Goal: Information Seeking & Learning: Learn about a topic

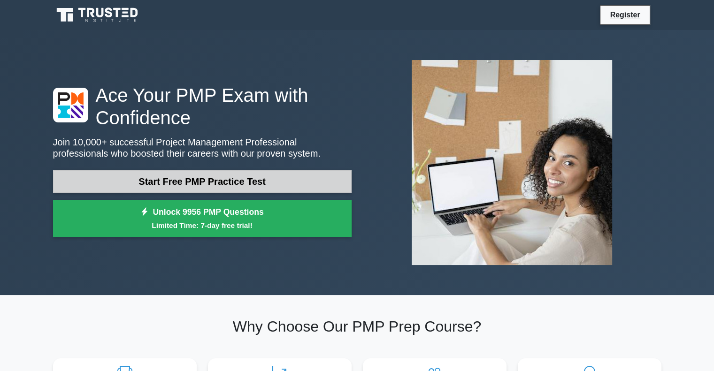
click at [264, 170] on link "Start Free PMP Practice Test" at bounding box center [202, 181] width 299 height 23
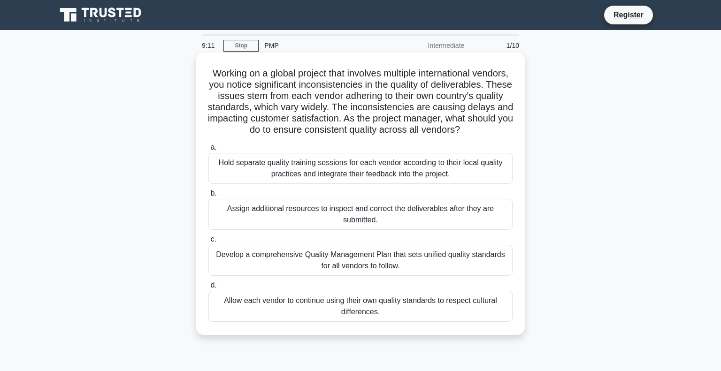
click at [375, 266] on div "Develop a comprehensive Quality Management Plan that sets unified quality stand…" at bounding box center [361, 260] width 304 height 31
click at [209, 243] on input "c. Develop a comprehensive Quality Management Plan that sets unified quality st…" at bounding box center [209, 240] width 0 height 6
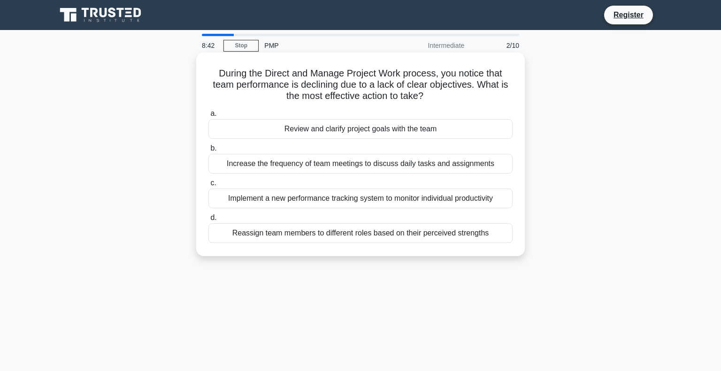
click at [359, 125] on div "Review and clarify project goals with the team" at bounding box center [361, 129] width 304 height 20
click at [209, 117] on input "a. Review and clarify project goals with the team" at bounding box center [209, 114] width 0 height 6
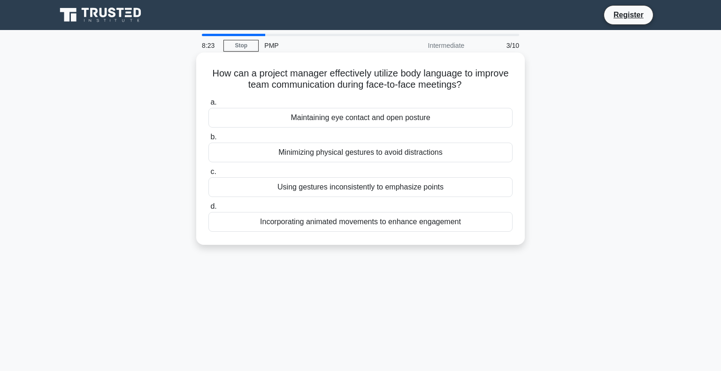
click at [353, 111] on div "Maintaining eye contact and open posture" at bounding box center [361, 118] width 304 height 20
click at [209, 106] on input "a. Maintaining eye contact and open posture" at bounding box center [209, 103] width 0 height 6
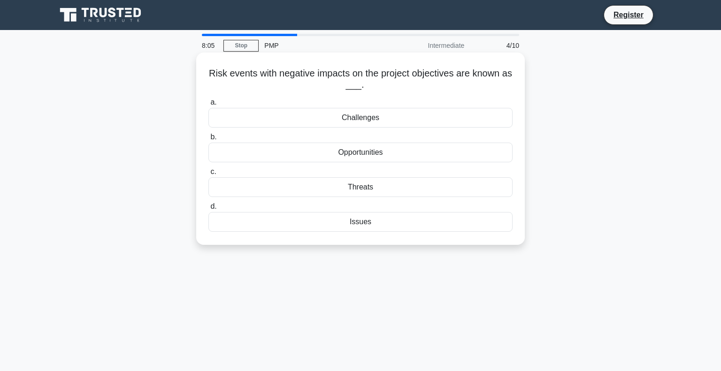
click at [369, 114] on div "Challenges" at bounding box center [361, 118] width 304 height 20
click at [209, 106] on input "a. Challenges" at bounding box center [209, 103] width 0 height 6
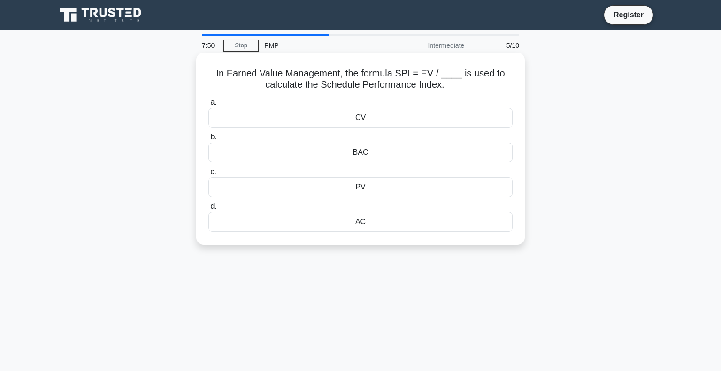
click at [368, 184] on div "PV" at bounding box center [361, 188] width 304 height 20
click at [209, 175] on input "c. PV" at bounding box center [209, 172] width 0 height 6
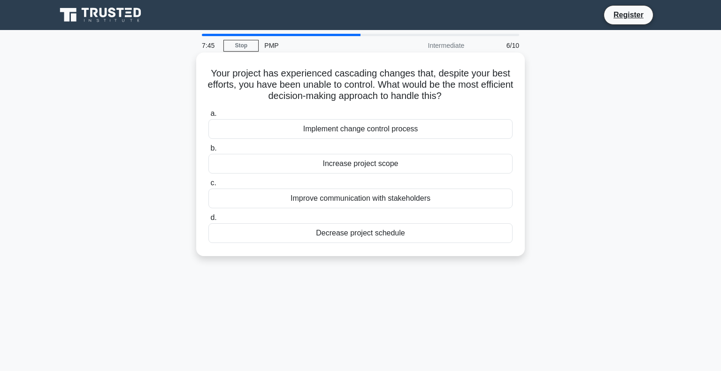
click at [313, 75] on h5 "Your project has experienced cascading changes that, despite your best efforts,…" at bounding box center [361, 85] width 306 height 35
click at [376, 128] on div "Implement change control process" at bounding box center [361, 129] width 304 height 20
click at [209, 117] on input "a. Implement change control process" at bounding box center [209, 114] width 0 height 6
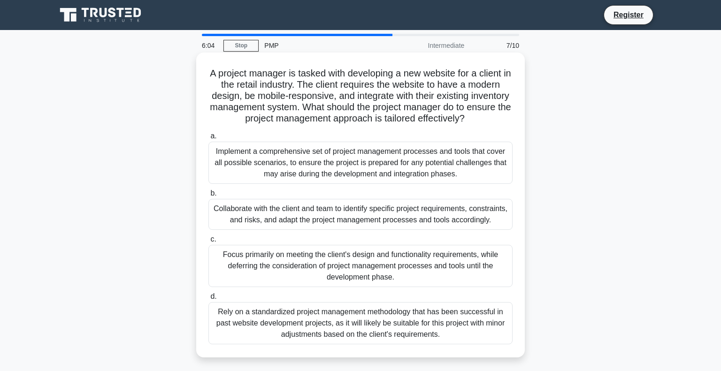
click at [372, 221] on div "Collaborate with the client and team to identify specific project requirements,…" at bounding box center [361, 214] width 304 height 31
click at [209, 197] on input "b. Collaborate with the client and team to identify specific project requiremen…" at bounding box center [209, 194] width 0 height 6
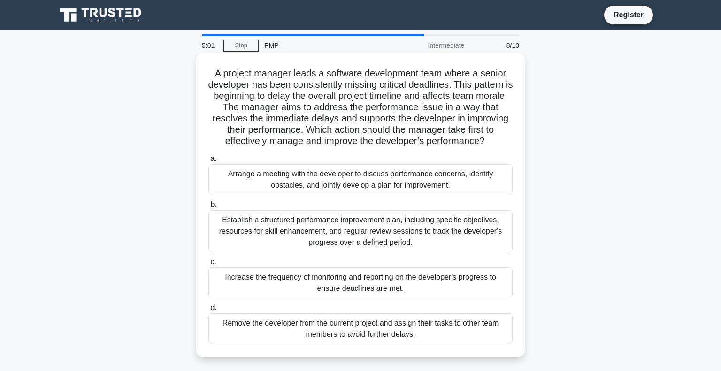
click at [371, 186] on div "Arrange a meeting with the developer to discuss performance concerns, identify …" at bounding box center [361, 179] width 304 height 31
click at [209, 162] on input "a. Arrange a meeting with the developer to discuss performance concerns, identi…" at bounding box center [209, 159] width 0 height 6
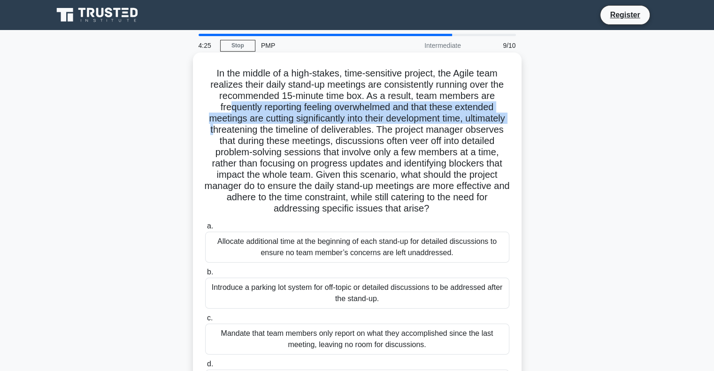
drag, startPoint x: 225, startPoint y: 105, endPoint x: 271, endPoint y: 125, distance: 49.4
click at [271, 125] on h5 "In the middle of a high-stakes, time-sensitive project, the Agile team realizes…" at bounding box center [357, 141] width 306 height 147
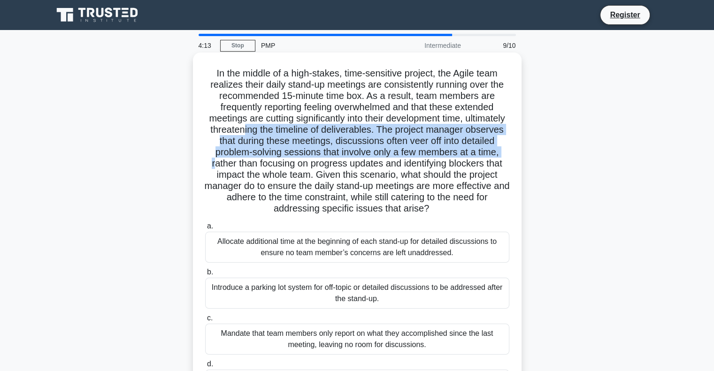
drag, startPoint x: 302, startPoint y: 127, endPoint x: 308, endPoint y: 163, distance: 36.1
click at [308, 163] on h5 "In the middle of a high-stakes, time-sensitive project, the Agile team realizes…" at bounding box center [357, 141] width 306 height 147
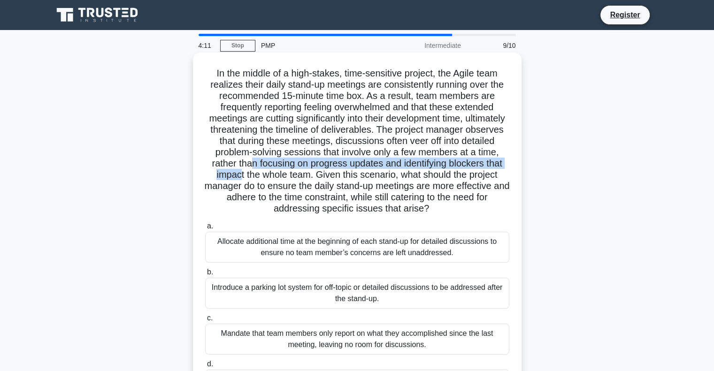
drag, startPoint x: 347, startPoint y: 162, endPoint x: 344, endPoint y: 175, distance: 13.0
click at [344, 175] on h5 "In the middle of a high-stakes, time-sensitive project, the Agile team realizes…" at bounding box center [357, 141] width 306 height 147
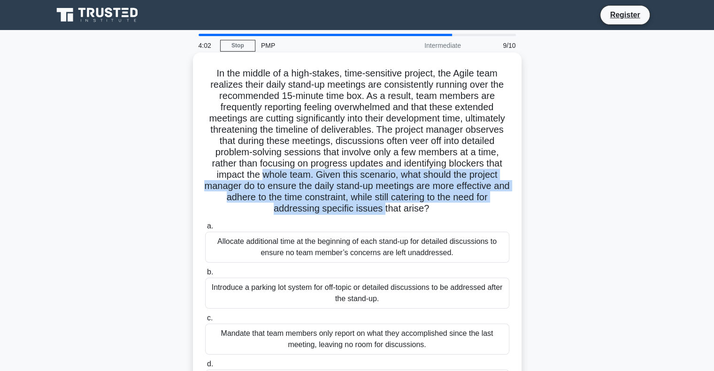
drag, startPoint x: 369, startPoint y: 174, endPoint x: 445, endPoint y: 201, distance: 81.1
click at [445, 201] on h5 "In the middle of a high-stakes, time-sensitive project, the Agile team realizes…" at bounding box center [357, 141] width 306 height 147
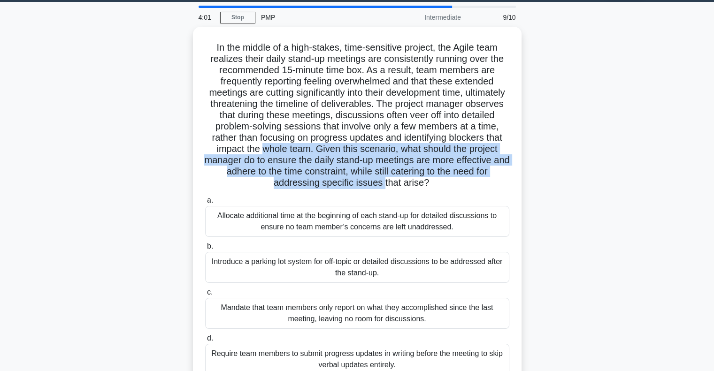
scroll to position [45, 0]
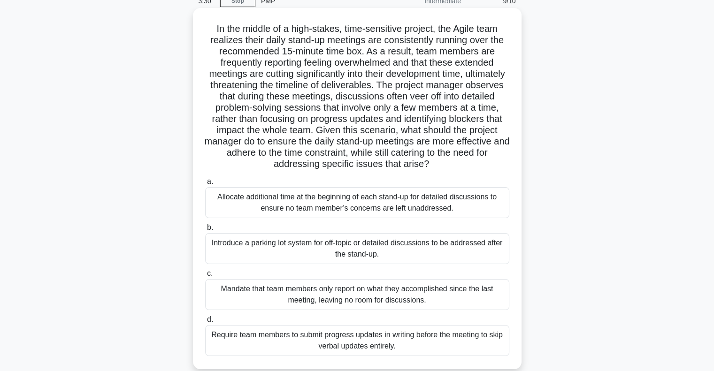
click at [309, 244] on div "Introduce a parking lot system for off-topic or detailed discussions to be addr…" at bounding box center [357, 248] width 304 height 31
click at [205, 231] on input "b. Introduce a parking lot system for off-topic or detailed discussions to be a…" at bounding box center [205, 228] width 0 height 6
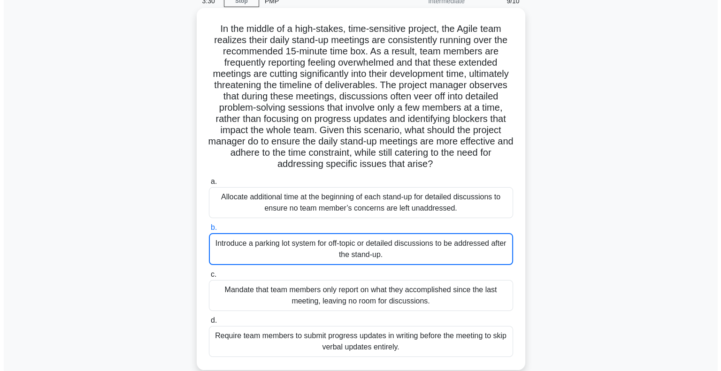
scroll to position [0, 0]
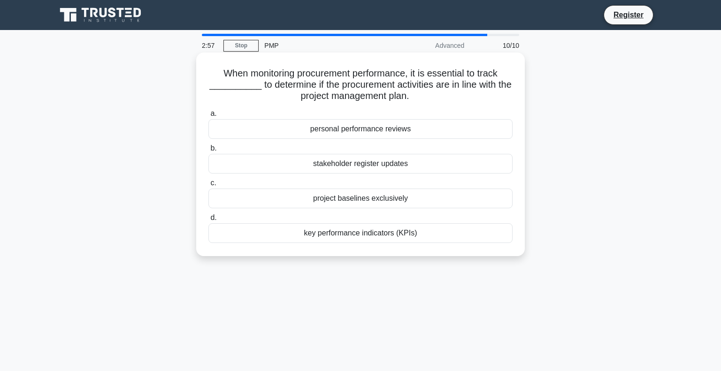
click at [361, 232] on div "key performance indicators (KPIs)" at bounding box center [361, 234] width 304 height 20
click at [209, 221] on input "d. key performance indicators (KPIs)" at bounding box center [209, 218] width 0 height 6
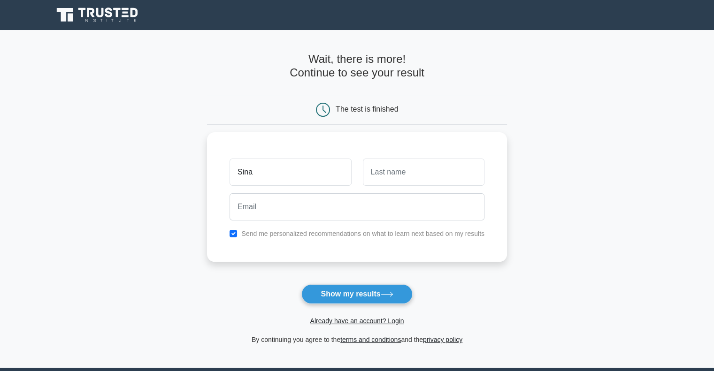
type input "Sina"
type input "Ghods"
click at [471, 260] on form "Wait, there is more! Continue to see your result The test is finished Sina Ghods" at bounding box center [357, 199] width 300 height 293
click at [237, 228] on input "checkbox" at bounding box center [234, 232] width 8 height 8
checkbox input "false"
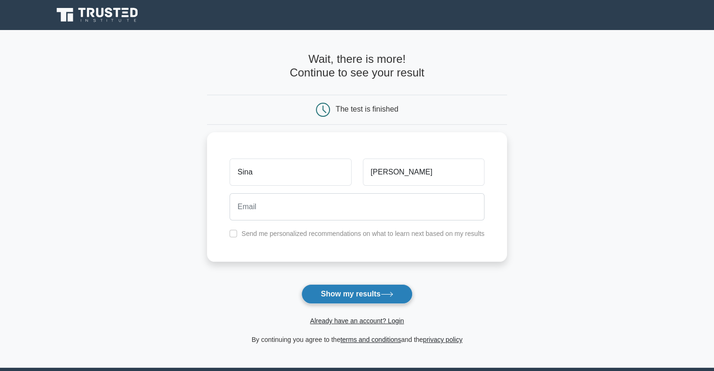
click at [356, 285] on button "Show my results" at bounding box center [357, 295] width 111 height 20
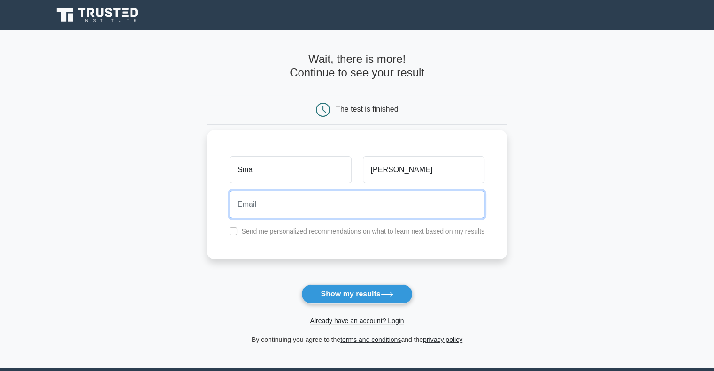
click at [292, 210] on input "email" at bounding box center [357, 204] width 255 height 27
type input "sinaghods@yahoo.com"
click at [302, 285] on button "Show my results" at bounding box center [357, 295] width 111 height 20
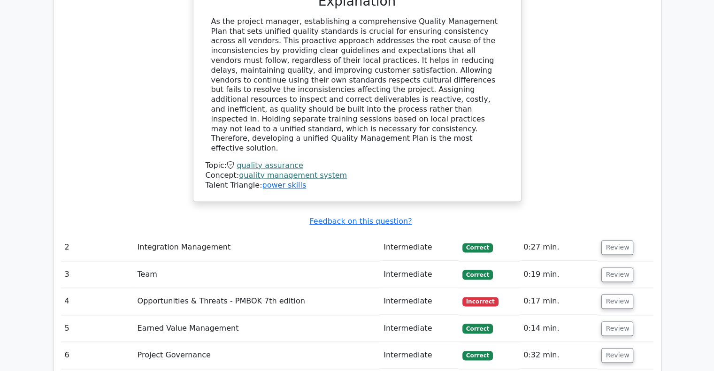
scroll to position [1219, 0]
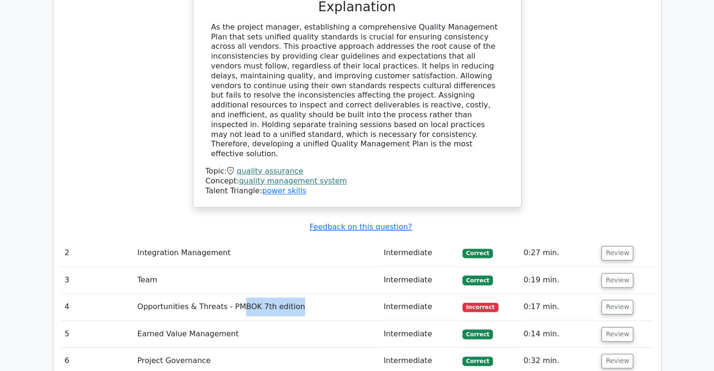
drag, startPoint x: 235, startPoint y: 119, endPoint x: 306, endPoint y: 124, distance: 71.5
click at [306, 294] on td "Opportunities & Threats - PMBOK 7th edition" at bounding box center [257, 307] width 247 height 27
click at [616, 300] on button "Review" at bounding box center [618, 307] width 32 height 15
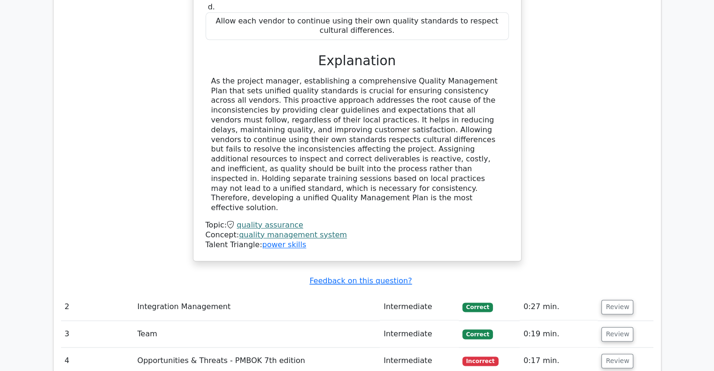
scroll to position [1172, 0]
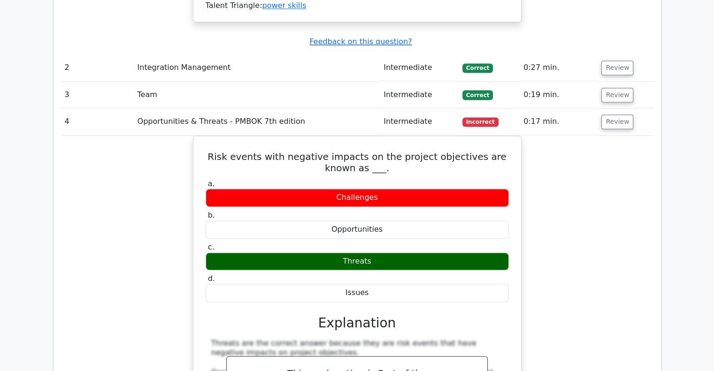
scroll to position [1422, 0]
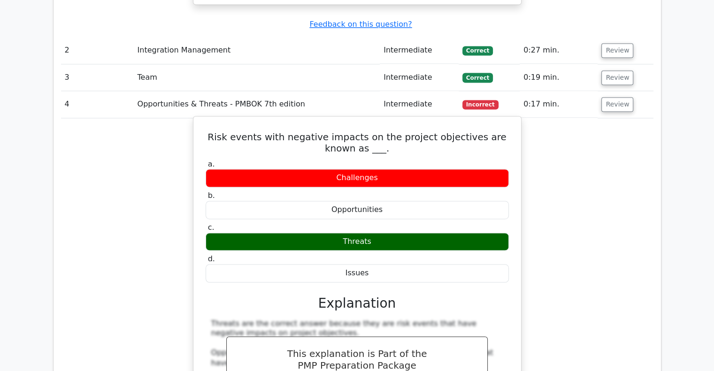
drag, startPoint x: 247, startPoint y: 225, endPoint x: 285, endPoint y: 222, distance: 38.1
click at [285, 319] on div "Threats are the correct answer because they are risk events that have negative …" at bounding box center [357, 377] width 292 height 117
drag, startPoint x: 224, startPoint y: 242, endPoint x: 250, endPoint y: 259, distance: 31.0
click at [250, 319] on div "Threats are the correct answer because they are risk events that have negative …" at bounding box center [357, 377] width 292 height 117
drag, startPoint x: 225, startPoint y: 275, endPoint x: 348, endPoint y: 279, distance: 122.2
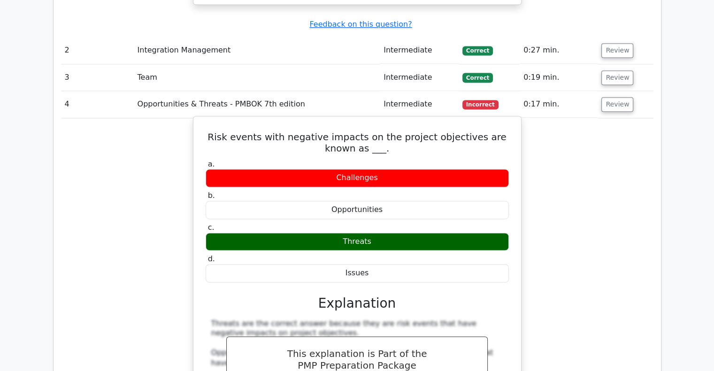
click at [348, 319] on div "Threats are the correct answer because they are risk events that have negative …" at bounding box center [357, 377] width 292 height 117
click at [384, 319] on div "Threats are the correct answer because they are risk events that have negative …" at bounding box center [357, 377] width 292 height 117
drag, startPoint x: 387, startPoint y: 274, endPoint x: 410, endPoint y: 278, distance: 23.9
click at [410, 319] on div "Threats are the correct answer because they are risk events that have negative …" at bounding box center [357, 377] width 292 height 117
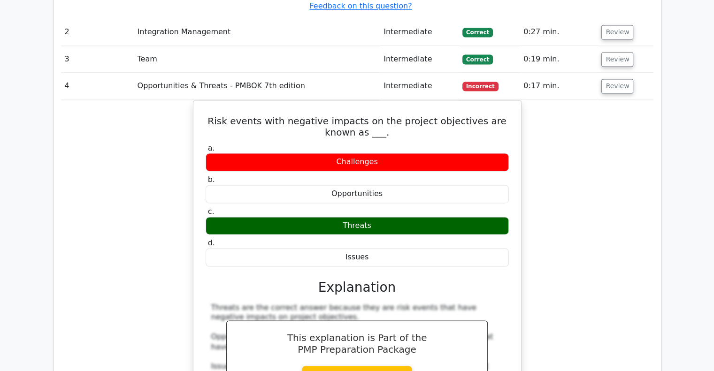
scroll to position [1446, 0]
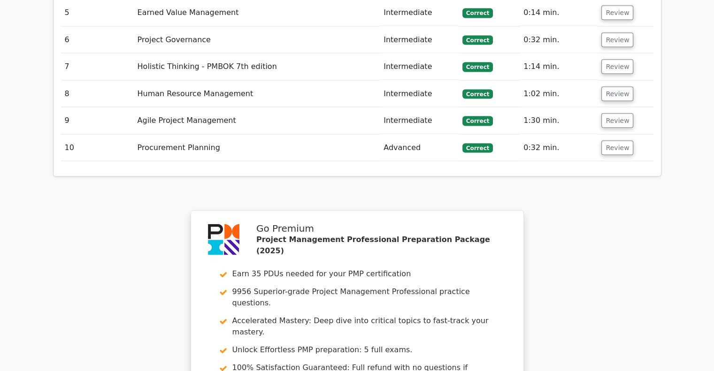
scroll to position [1980, 0]
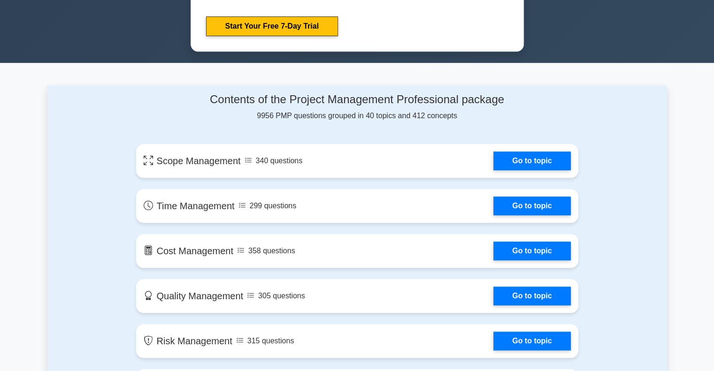
scroll to position [563, 0]
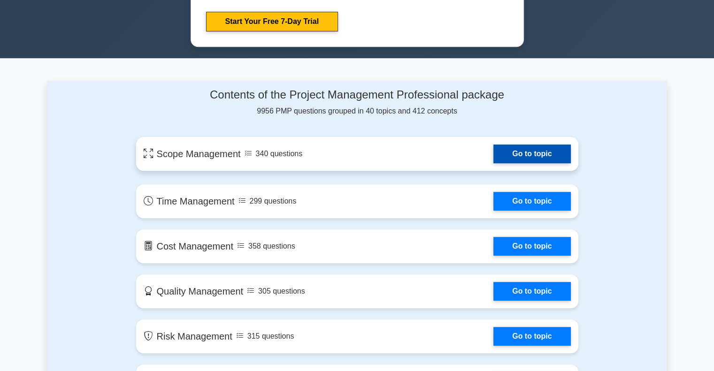
click at [494, 145] on link "Go to topic" at bounding box center [532, 154] width 77 height 19
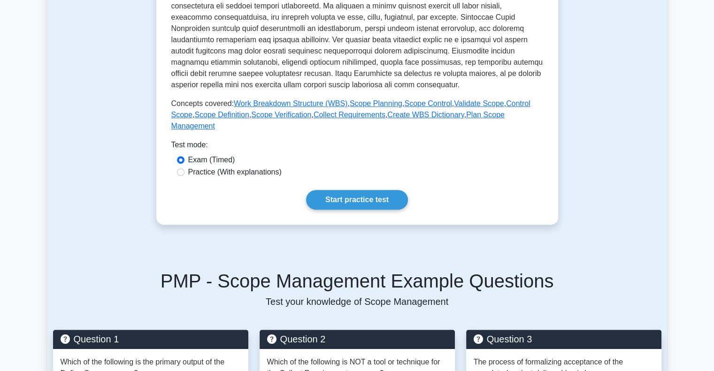
scroll to position [325, 0]
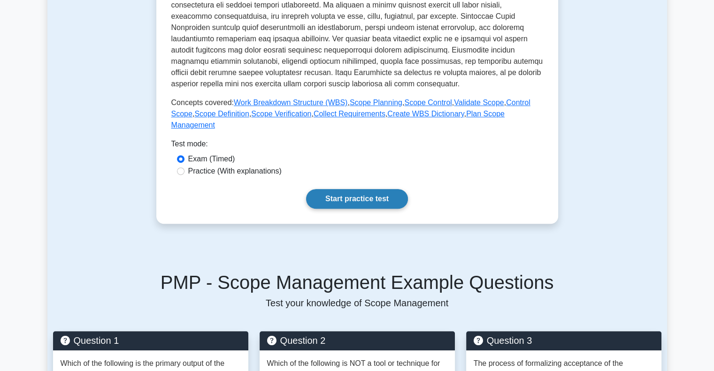
click at [306, 189] on link "Start practice test" at bounding box center [357, 199] width 102 height 20
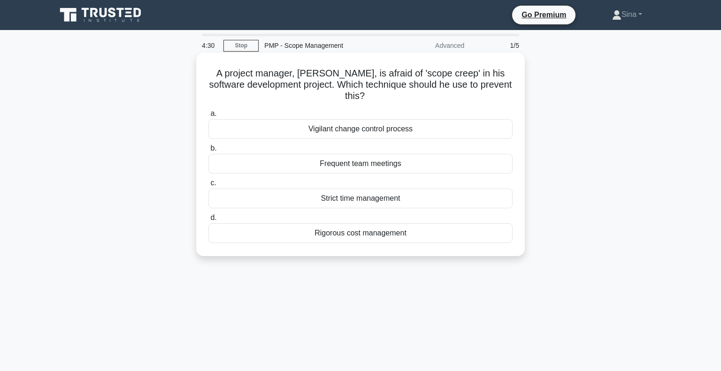
click at [367, 128] on div "Vigilant change control process" at bounding box center [361, 129] width 304 height 20
click at [209, 117] on input "a. Vigilant change control process" at bounding box center [209, 114] width 0 height 6
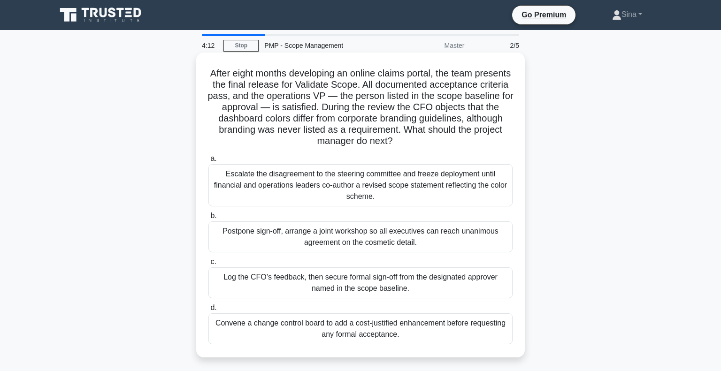
click at [449, 108] on h5 "After eight months developing an online claims portal, the team presents the fi…" at bounding box center [361, 108] width 306 height 80
click at [235, 127] on h5 "After eight months developing an online claims portal, the team presents the fi…" at bounding box center [361, 108] width 306 height 80
drag, startPoint x: 436, startPoint y: 129, endPoint x: 443, endPoint y: 131, distance: 7.7
click at [443, 131] on h5 "After eight months developing an online claims portal, the team presents the fi…" at bounding box center [361, 108] width 306 height 80
click at [411, 132] on h5 "After eight months developing an online claims portal, the team presents the fi…" at bounding box center [361, 108] width 306 height 80
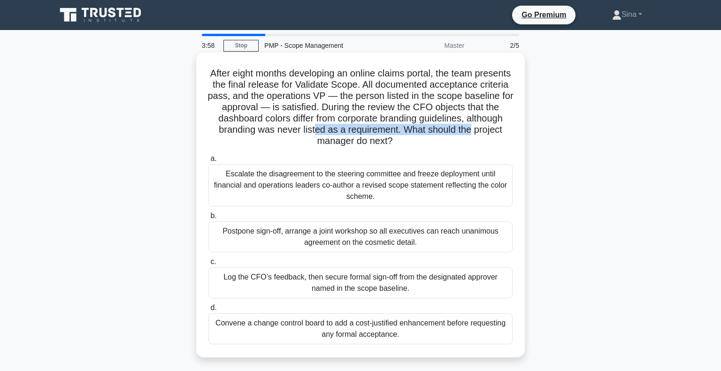
drag, startPoint x: 320, startPoint y: 136, endPoint x: 398, endPoint y: 129, distance: 78.3
click at [398, 129] on h5 "After eight months developing an online claims portal, the team presents the fi…" at bounding box center [361, 108] width 306 height 80
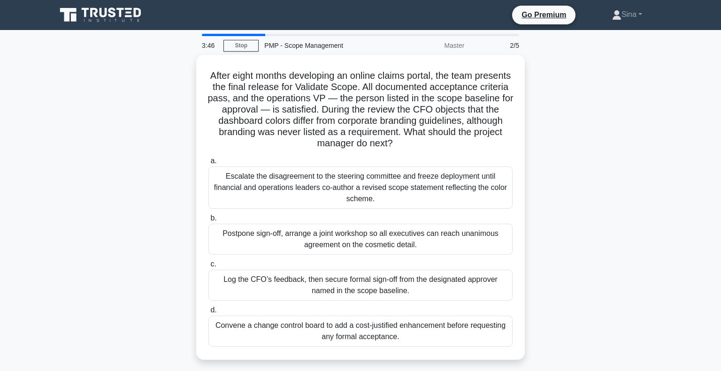
click at [588, 242] on div "After eight months developing an online claims portal, the team presents the fi…" at bounding box center [361, 213] width 620 height 317
click at [537, 284] on div "After eight months developing an online claims portal, the team presents the fi…" at bounding box center [361, 213] width 620 height 317
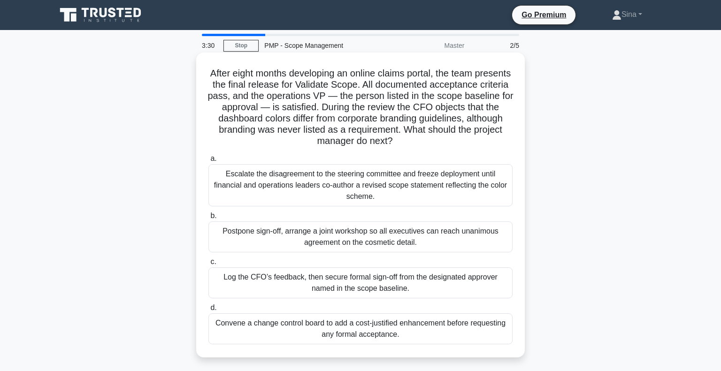
click at [364, 331] on div "Convene a change control board to add a cost-justified enhancement before reque…" at bounding box center [361, 329] width 304 height 31
click at [209, 311] on input "d. Convene a change control board to add a cost-justified enhancement before re…" at bounding box center [209, 308] width 0 height 6
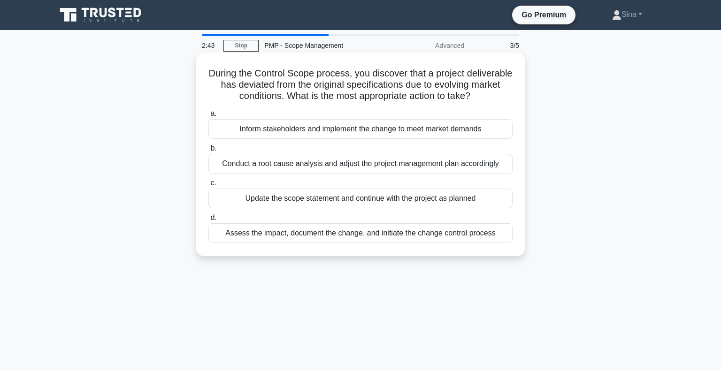
click at [372, 243] on div "Assess the impact, document the change, and initiate the change control process" at bounding box center [361, 234] width 304 height 20
click at [209, 221] on input "d. Assess the impact, document the change, and initiate the change control proc…" at bounding box center [209, 218] width 0 height 6
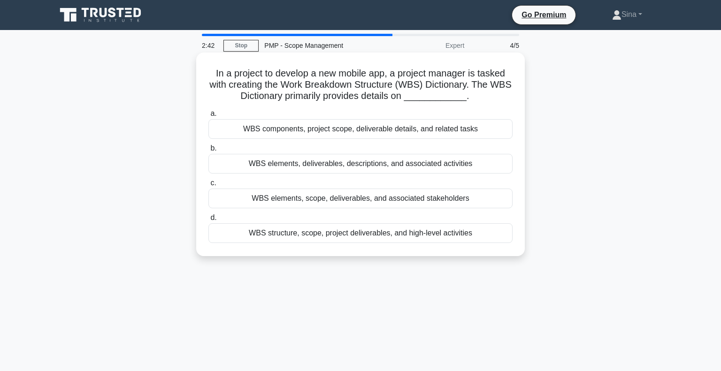
click at [362, 231] on div "WBS structure, scope, project deliverables, and high-level activities" at bounding box center [361, 234] width 304 height 20
click at [209, 221] on input "d. WBS structure, scope, project deliverables, and high-level activities" at bounding box center [209, 218] width 0 height 6
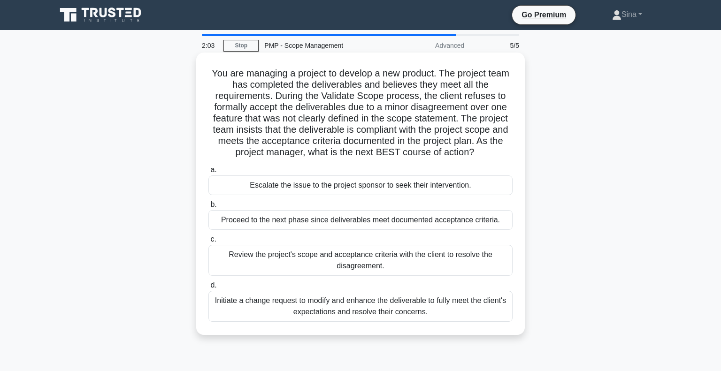
click at [351, 301] on div "Initiate a change request to modify and enhance the deliverable to fully meet t…" at bounding box center [361, 306] width 304 height 31
click at [209, 289] on input "d. Initiate a change request to modify and enhance the deliverable to fully mee…" at bounding box center [209, 286] width 0 height 6
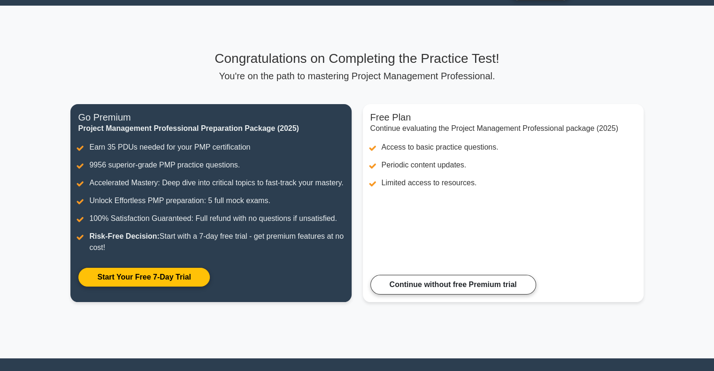
scroll to position [28, 0]
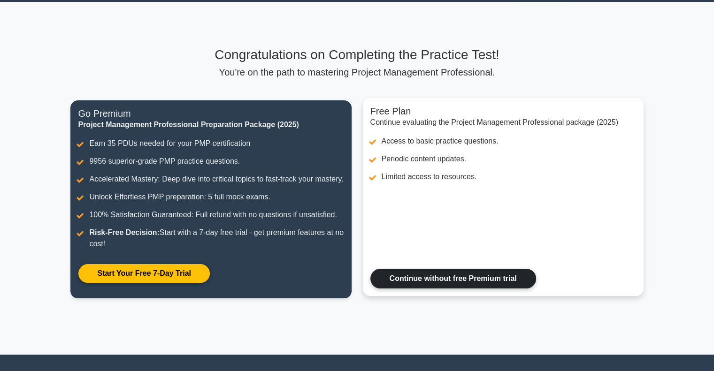
click at [422, 269] on link "Continue without free Premium trial" at bounding box center [454, 279] width 166 height 20
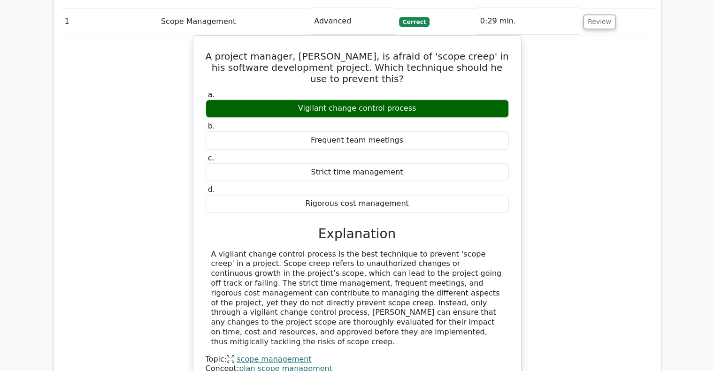
scroll to position [776, 0]
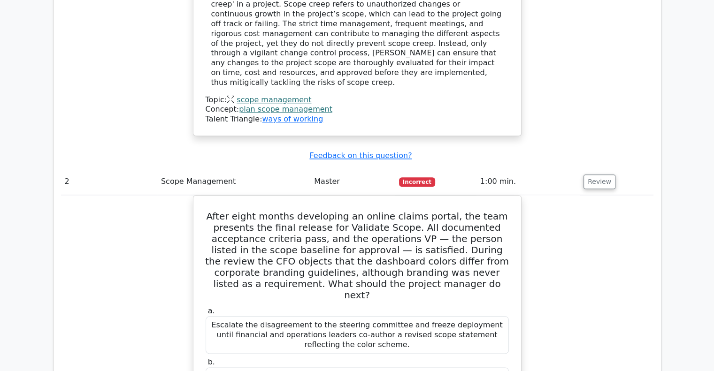
scroll to position [1026, 0]
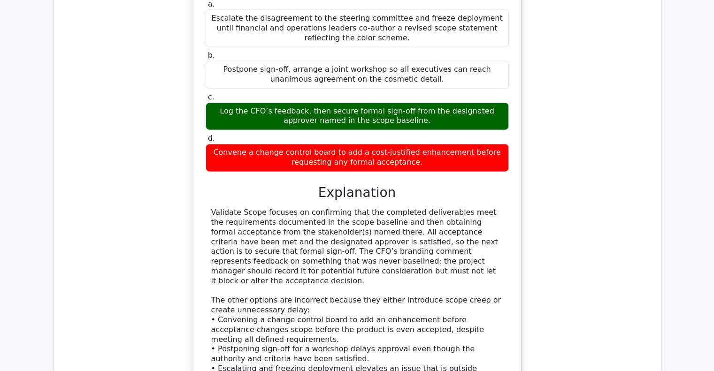
scroll to position [1384, 0]
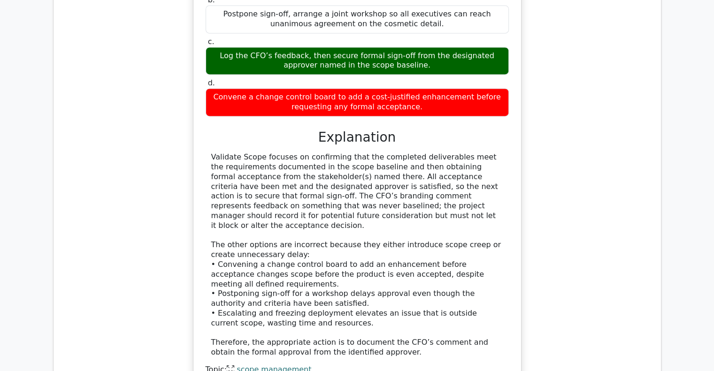
drag, startPoint x: 712, startPoint y: 232, endPoint x: 713, endPoint y: 257, distance: 24.4
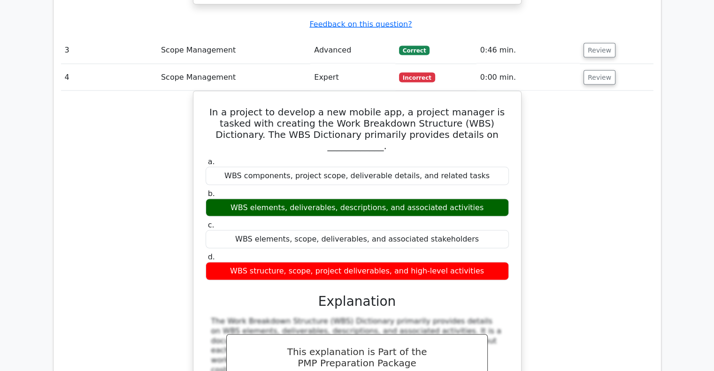
scroll to position [1778, 0]
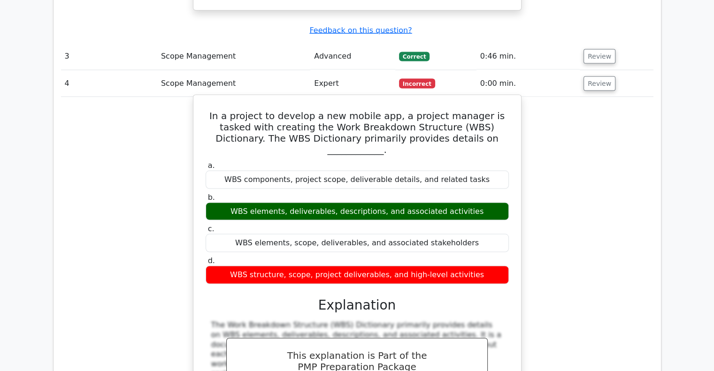
drag, startPoint x: 251, startPoint y: 240, endPoint x: 371, endPoint y: 236, distance: 120.3
click at [371, 320] on div "The Work Breakdown Structure (WBS) Dictionary primarily provides details on WBS…" at bounding box center [357, 364] width 292 height 88
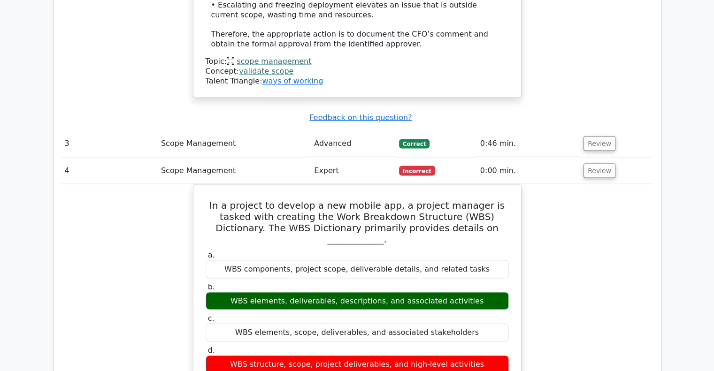
scroll to position [1687, 0]
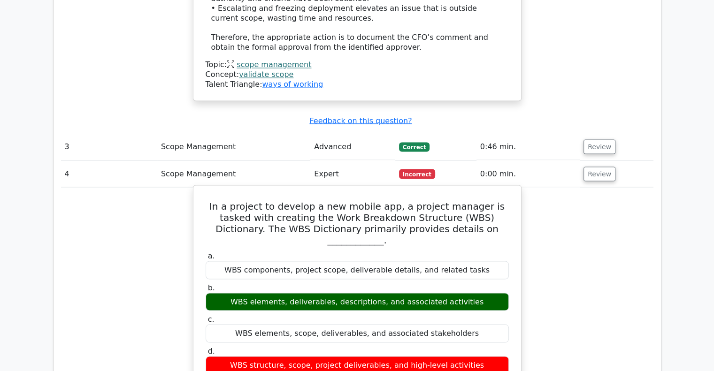
drag, startPoint x: 259, startPoint y: 272, endPoint x: 415, endPoint y: 272, distance: 155.9
drag, startPoint x: 418, startPoint y: 275, endPoint x: 470, endPoint y: 310, distance: 62.3
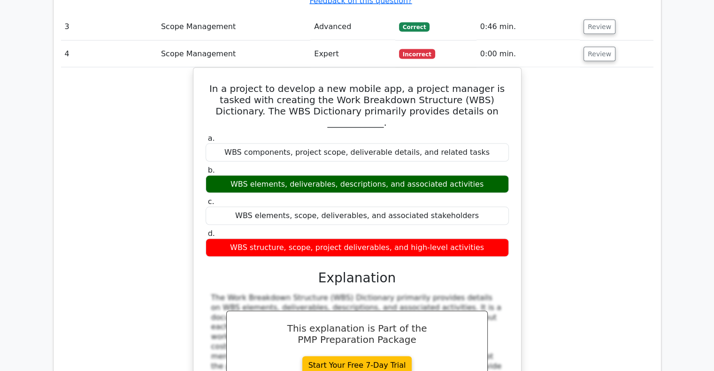
scroll to position [1873, 0]
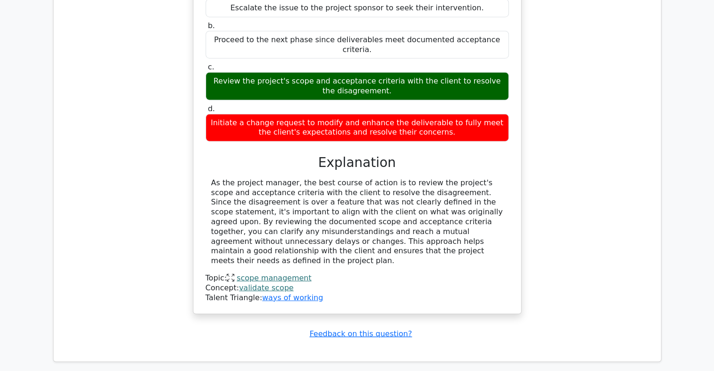
scroll to position [2587, 0]
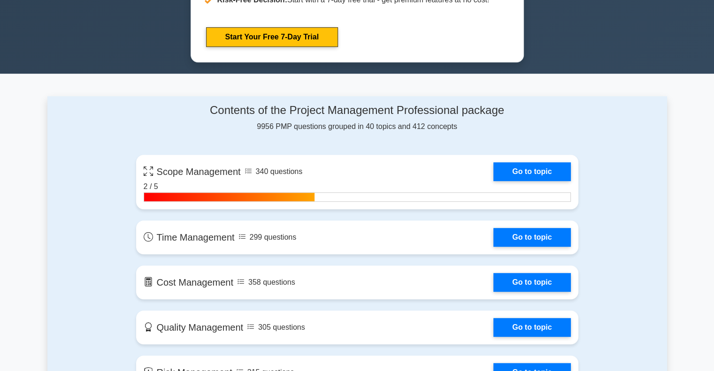
scroll to position [502, 0]
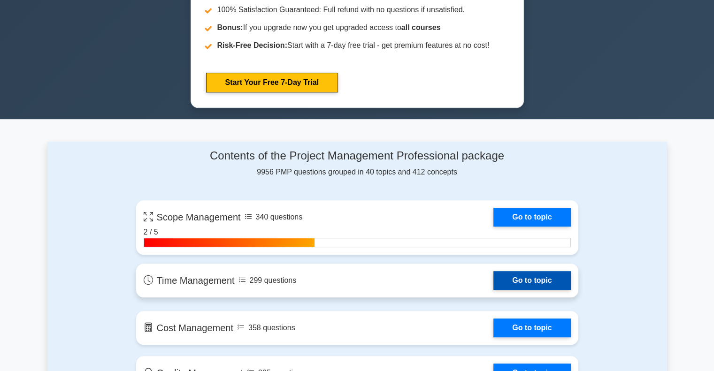
click at [494, 271] on link "Go to topic" at bounding box center [532, 280] width 77 height 19
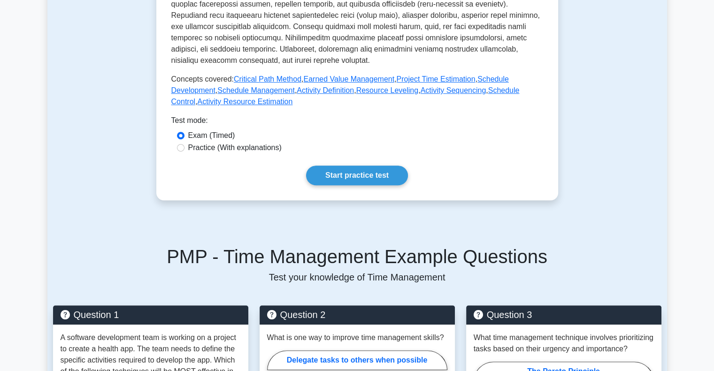
scroll to position [379, 0]
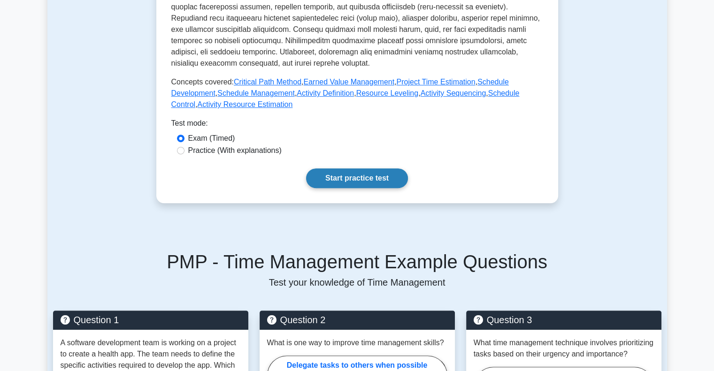
click at [306, 169] on link "Start practice test" at bounding box center [357, 179] width 102 height 20
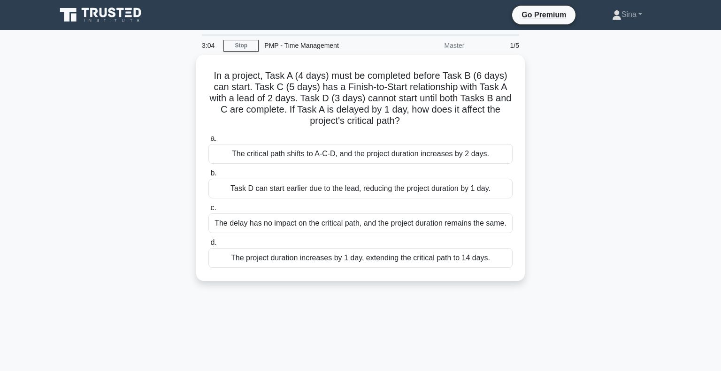
click at [186, 172] on div "In a project, Task A (4 days) must be completed before Task B (6 days) can star…" at bounding box center [361, 174] width 620 height 238
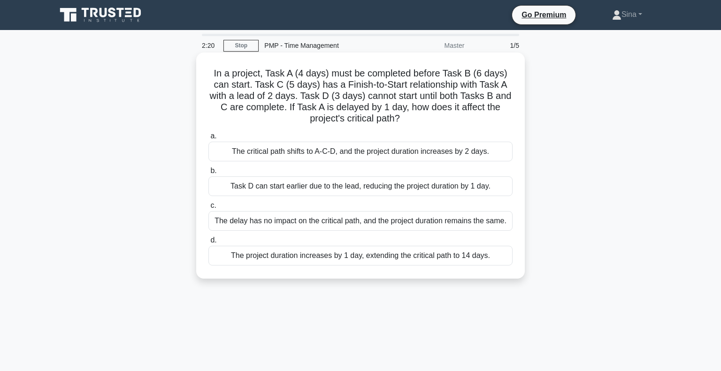
click at [391, 253] on div "The project duration increases by 1 day, extending the critical path to 14 days." at bounding box center [361, 256] width 304 height 20
click at [209, 244] on input "d. The project duration increases by 1 day, extending the critical path to 14 d…" at bounding box center [209, 241] width 0 height 6
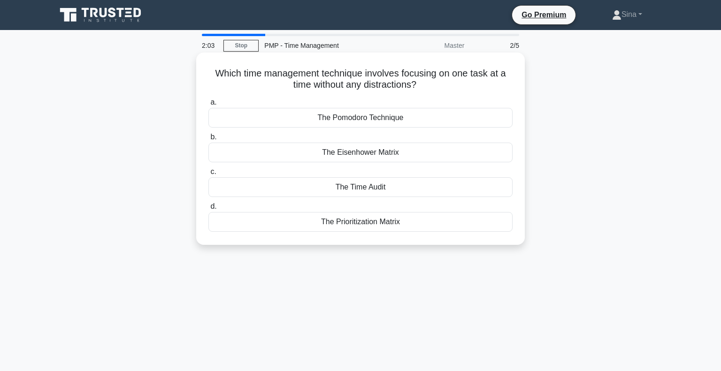
click at [378, 224] on div "The Prioritization Matrix" at bounding box center [361, 222] width 304 height 20
click at [209, 210] on input "d. The Prioritization Matrix" at bounding box center [209, 207] width 0 height 6
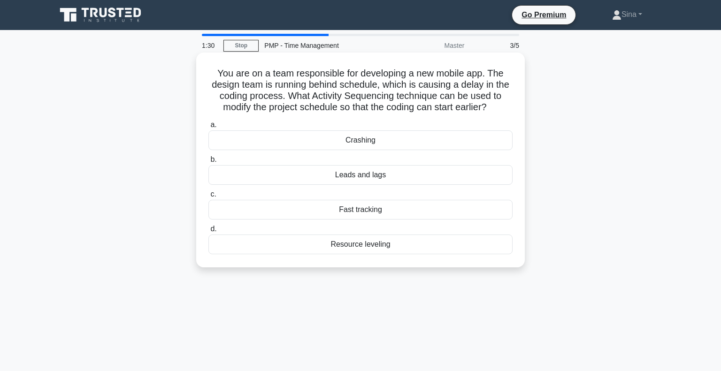
click at [358, 244] on div "Resource leveling" at bounding box center [361, 245] width 304 height 20
click at [209, 232] on input "d. Resource leveling" at bounding box center [209, 229] width 0 height 6
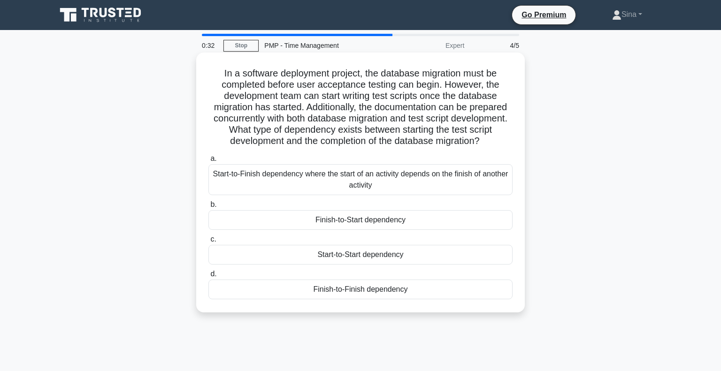
click at [360, 263] on div "Start-to-Start dependency" at bounding box center [361, 255] width 304 height 20
click at [209, 243] on input "c. Start-to-Start dependency" at bounding box center [209, 240] width 0 height 6
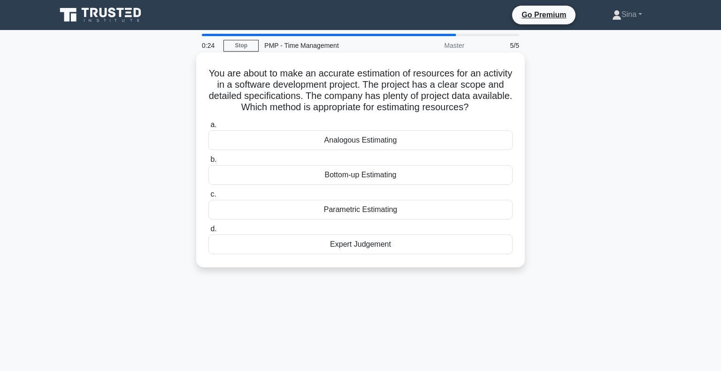
drag, startPoint x: 254, startPoint y: 87, endPoint x: 293, endPoint y: 98, distance: 40.3
click at [293, 98] on h5 "You are about to make an accurate estimation of resources for an activity in a …" at bounding box center [361, 91] width 306 height 46
click at [370, 185] on div "Bottom-up Estimating" at bounding box center [361, 175] width 304 height 20
click at [209, 163] on input "b. Bottom-up Estimating" at bounding box center [209, 160] width 0 height 6
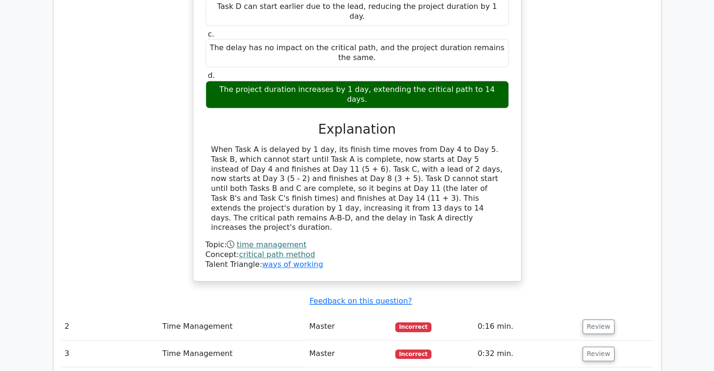
scroll to position [916, 0]
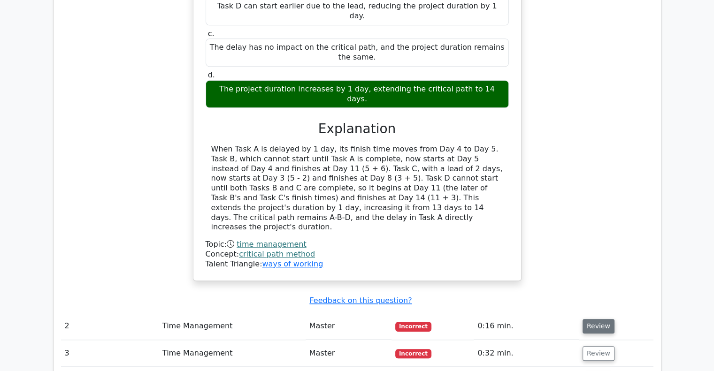
click at [593, 319] on button "Review" at bounding box center [599, 326] width 32 height 15
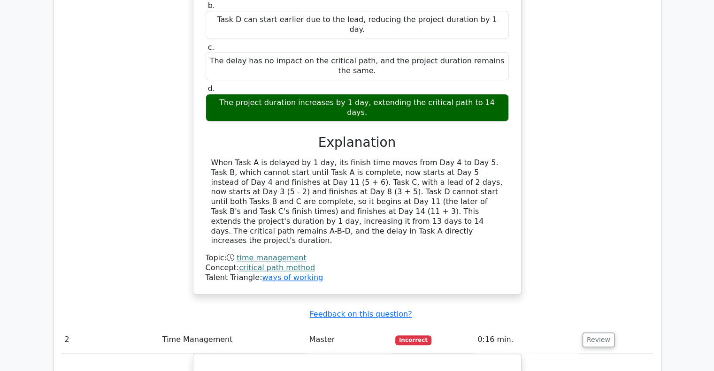
scroll to position [675, 0]
